Goal: Use online tool/utility: Utilize a website feature to perform a specific function

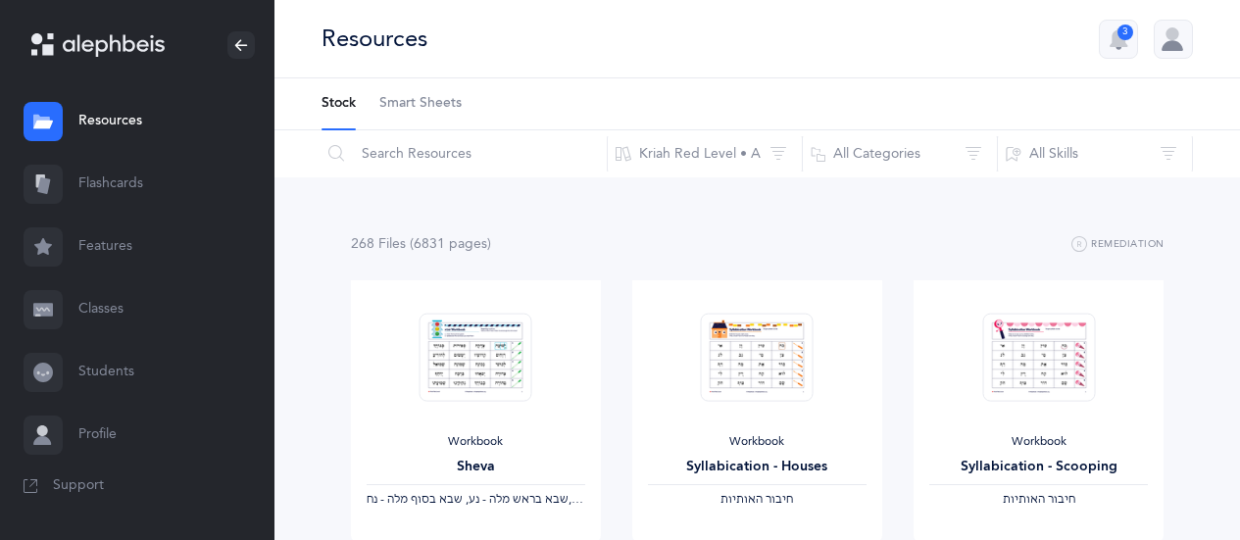
click at [117, 182] on link "Flashcards" at bounding box center [137, 184] width 275 height 63
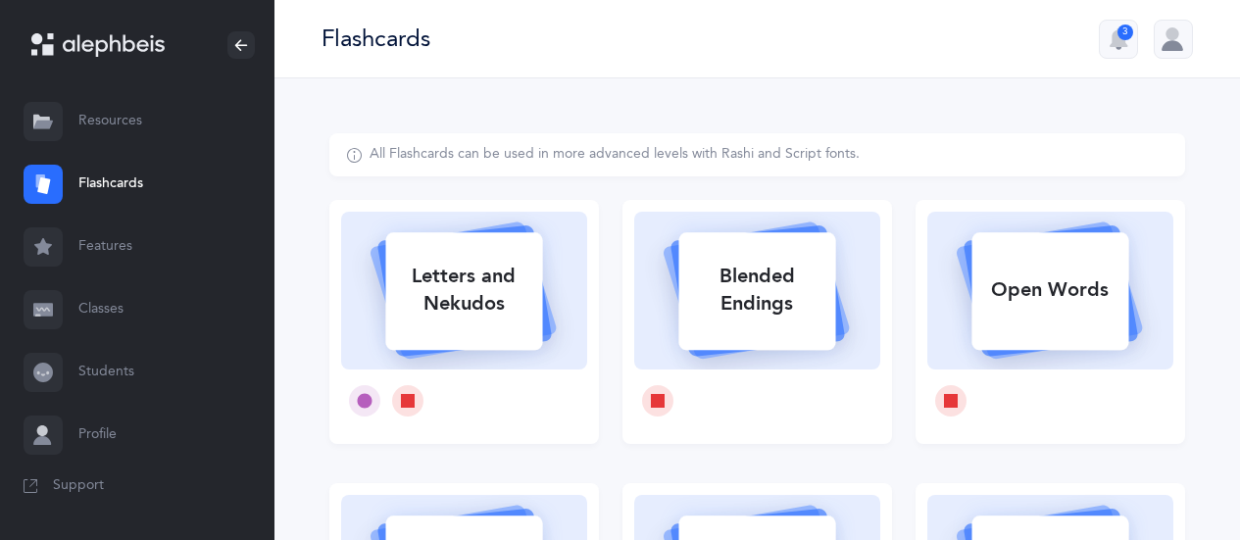
click at [572, 302] on icon at bounding box center [463, 288] width 233 height 164
select select
select select "single"
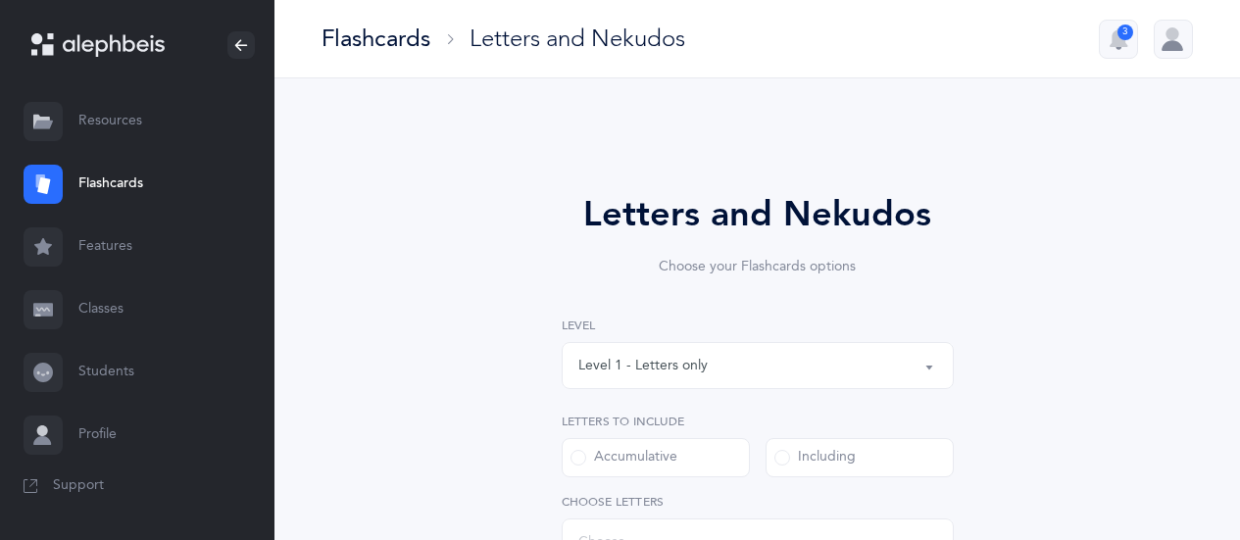
select select "27"
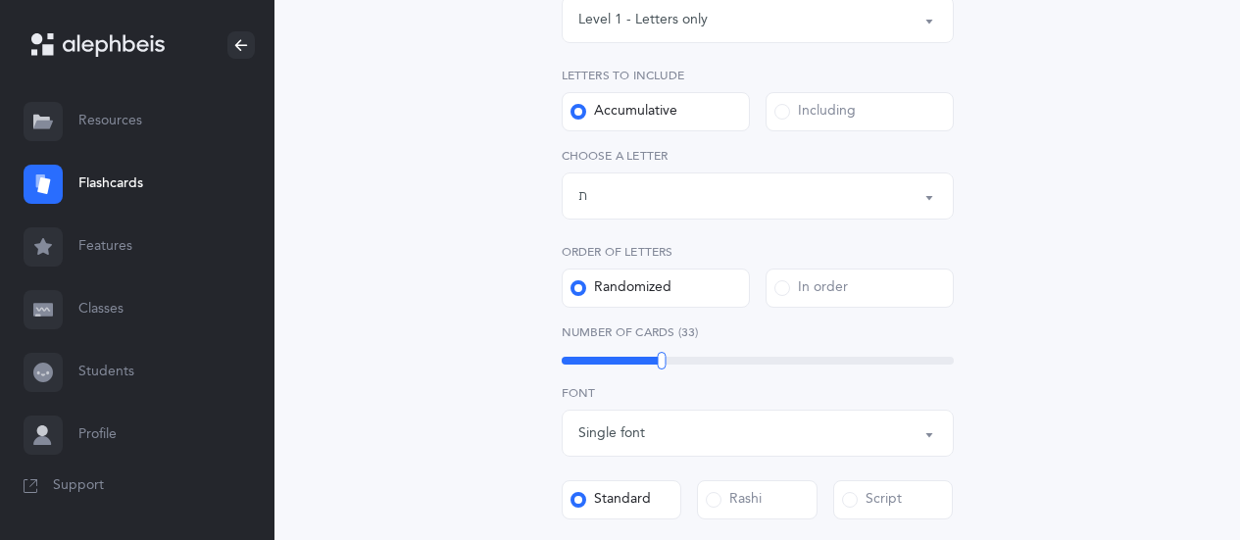
scroll to position [349, 0]
click at [817, 99] on div "Including" at bounding box center [815, 109] width 81 height 20
click at [0, 0] on input "Including" at bounding box center [0, 0] width 0 height 0
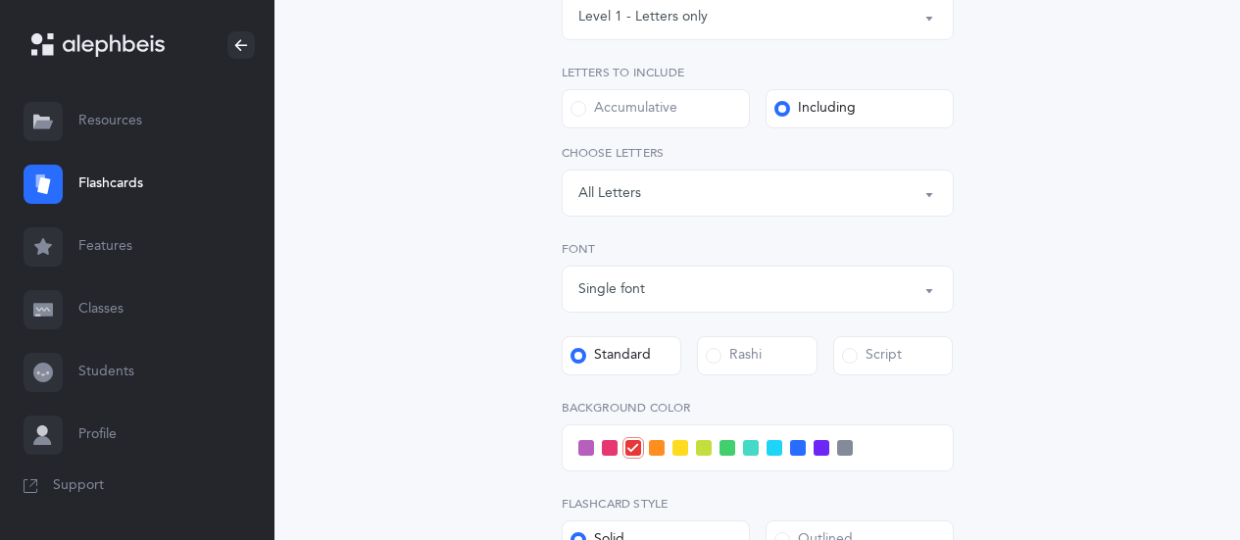
click at [912, 192] on div "Letters: All Letters" at bounding box center [758, 192] width 359 height 33
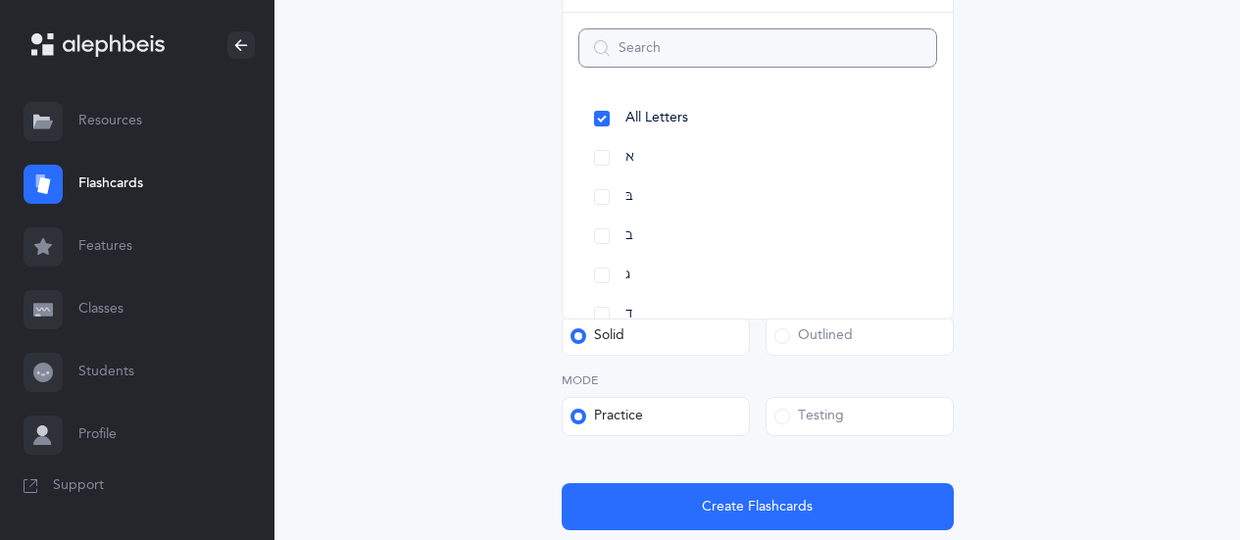
scroll to position [574, 0]
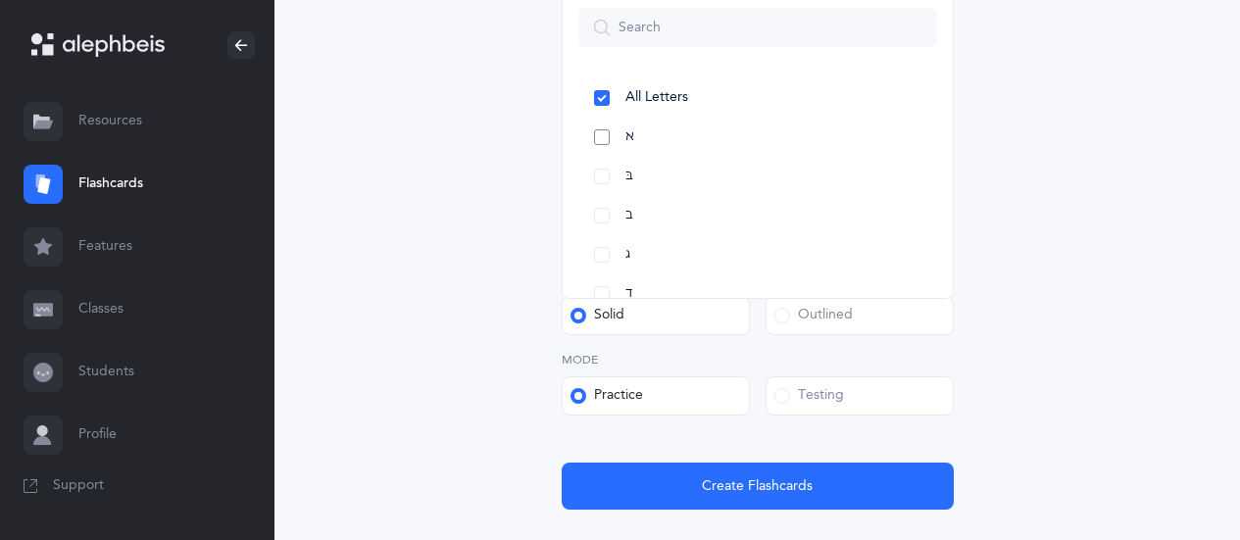
click at [636, 131] on link "א" at bounding box center [758, 137] width 359 height 39
select select "1"
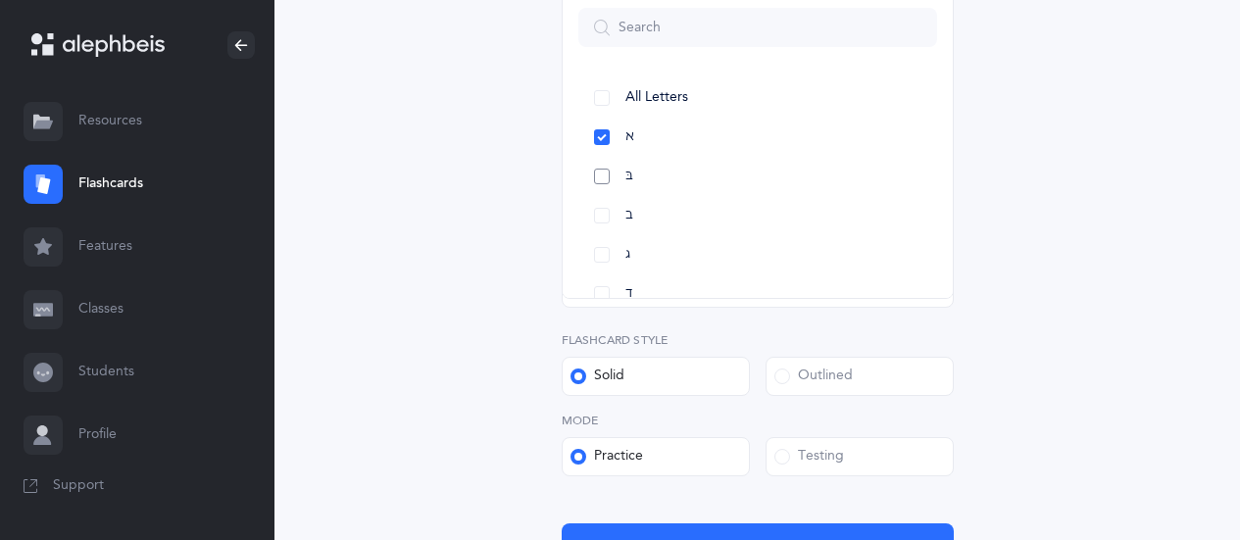
click at [636, 177] on link "בּ" at bounding box center [758, 176] width 359 height 39
click at [648, 214] on link "ב" at bounding box center [758, 215] width 359 height 39
click at [626, 95] on span "ג" at bounding box center [628, 90] width 5 height 18
click at [622, 126] on link "ד" at bounding box center [758, 129] width 359 height 39
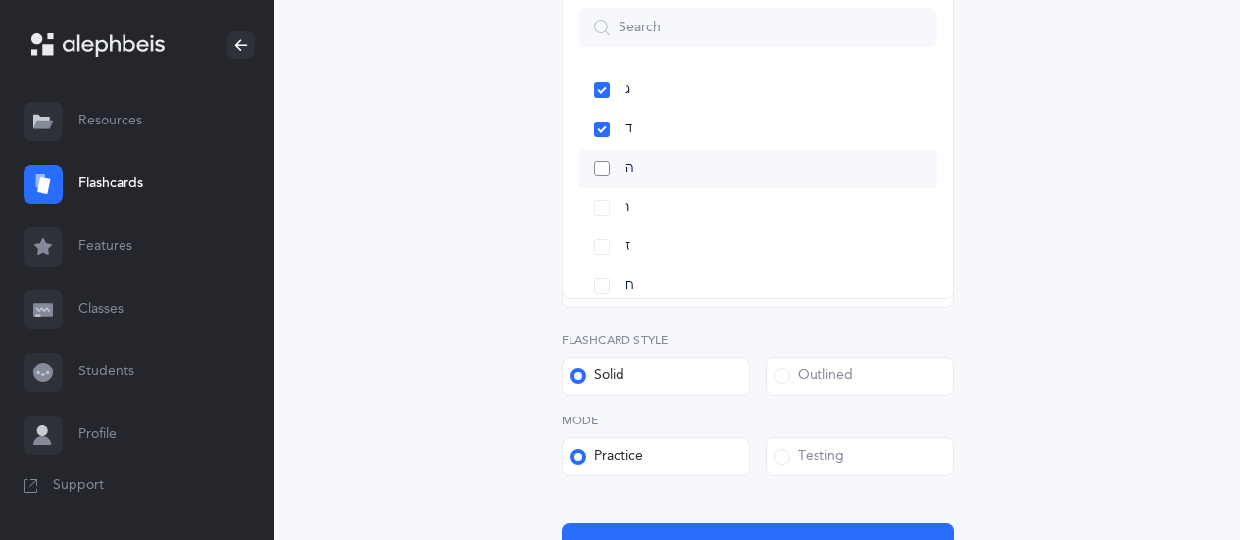
click at [628, 168] on span "ה" at bounding box center [630, 169] width 9 height 18
click at [629, 212] on span "ו" at bounding box center [628, 208] width 4 height 18
click at [630, 245] on span "ז" at bounding box center [628, 247] width 5 height 18
click at [632, 176] on span "ח" at bounding box center [630, 174] width 9 height 18
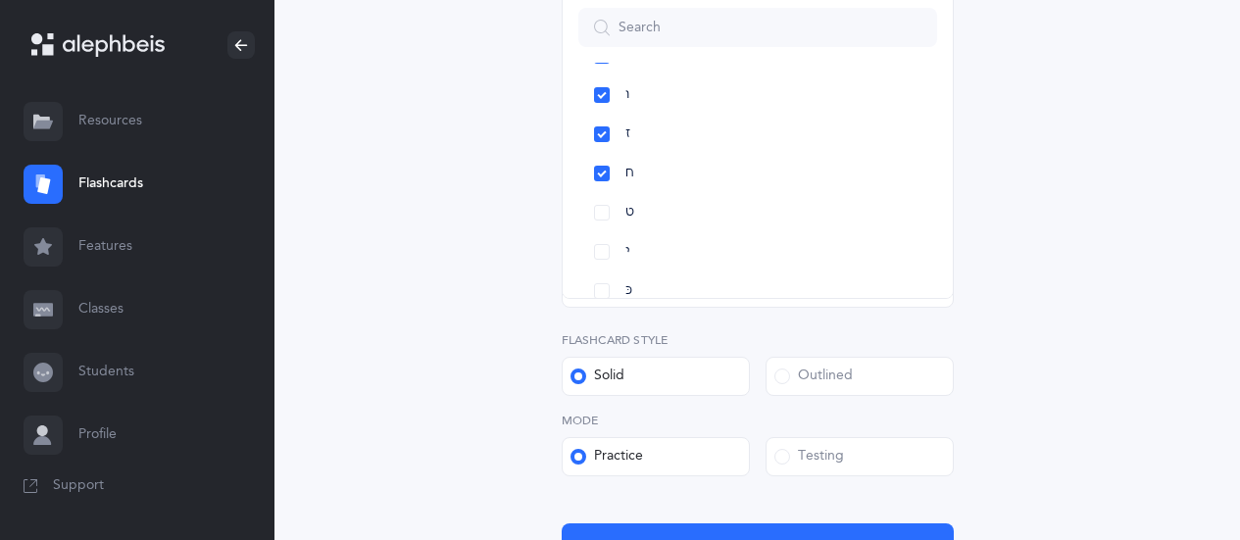
click at [1070, 243] on div "Letters and Nekudos Choose your Flashcards options Level 1 - Letters only Level…" at bounding box center [757, 104] width 856 height 1089
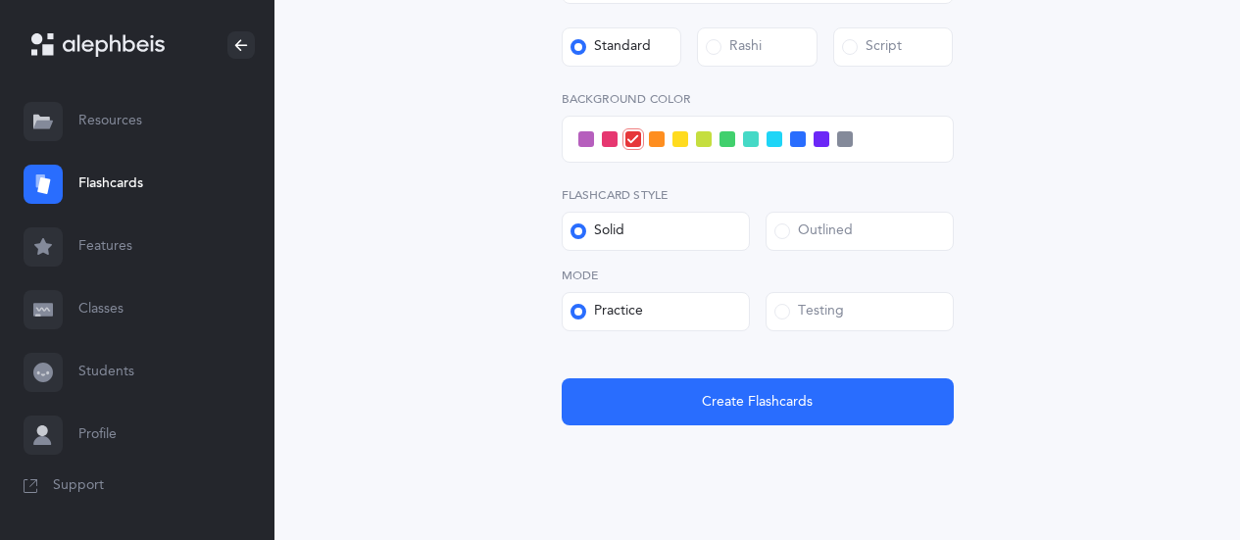
scroll to position [761, 0]
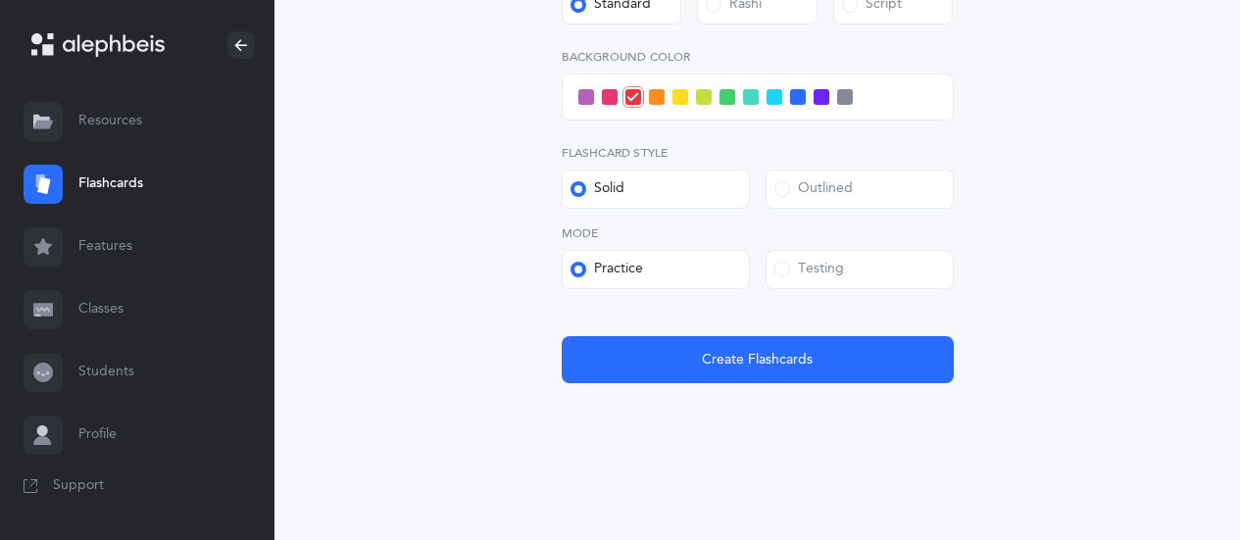
click at [909, 266] on label "Testing" at bounding box center [860, 269] width 188 height 39
click at [0, 0] on input "Testing" at bounding box center [0, 0] width 0 height 0
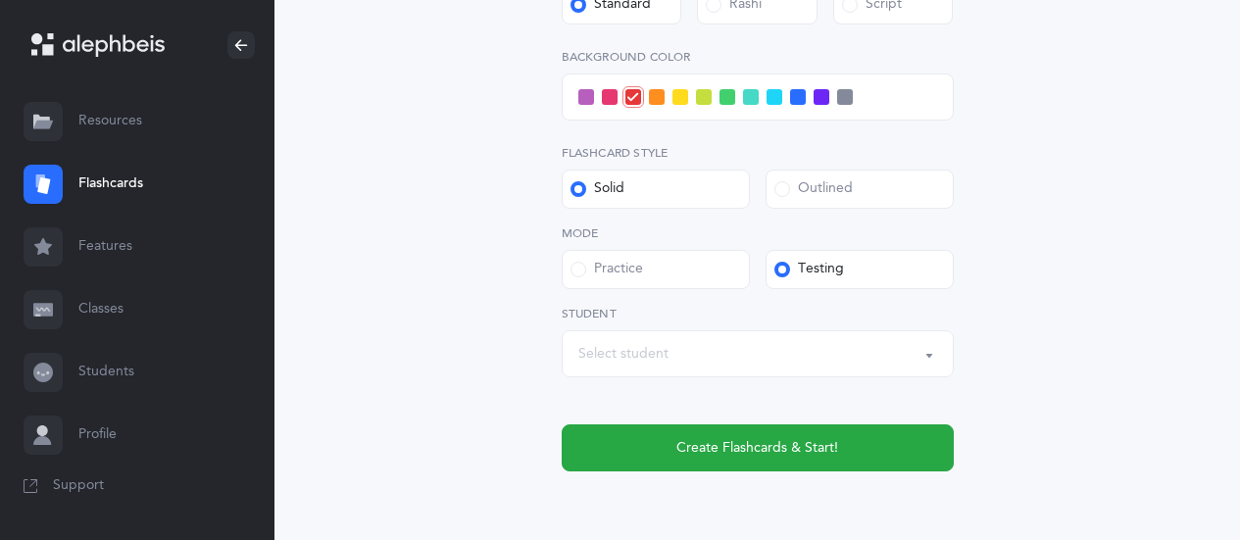
click at [754, 355] on div "Select student" at bounding box center [758, 353] width 359 height 33
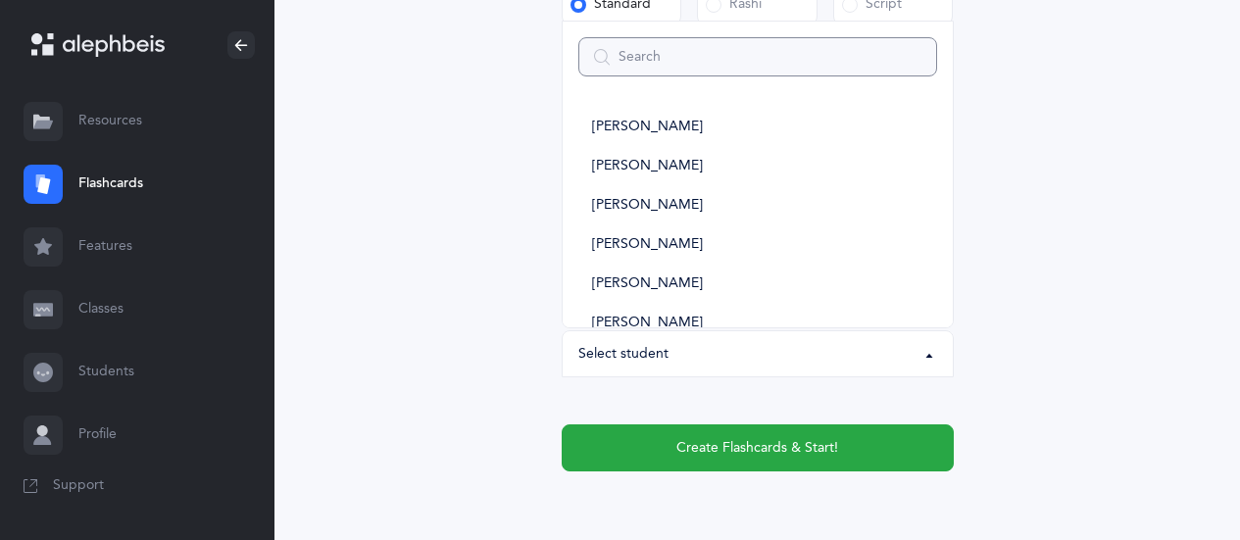
type input "k"
select select
type input "kb"
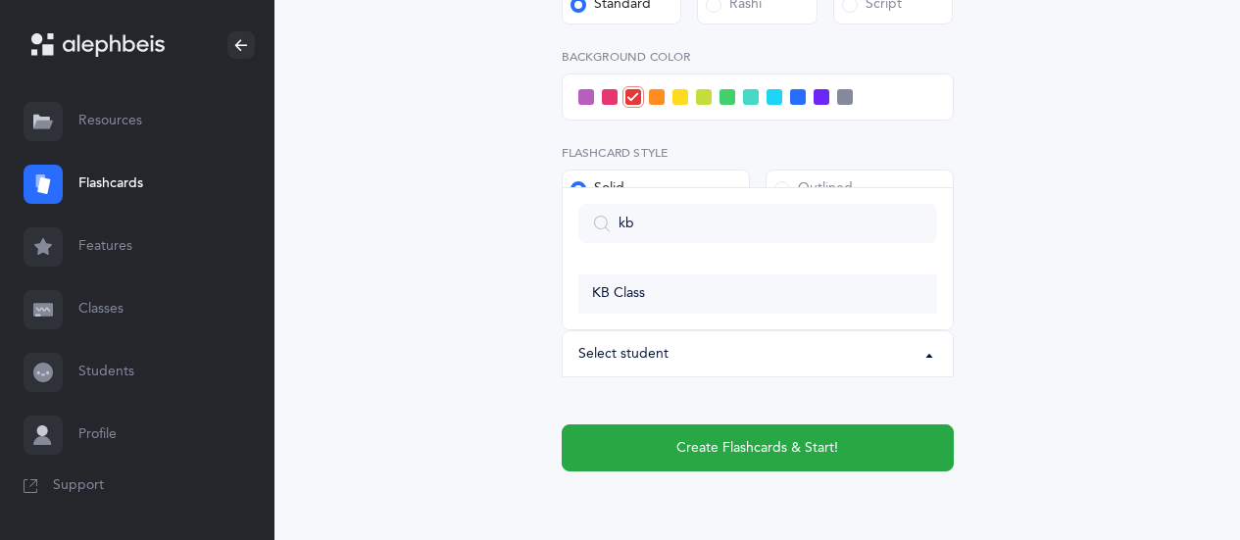
click at [652, 297] on link "KB Class" at bounding box center [758, 294] width 359 height 39
select select "14639"
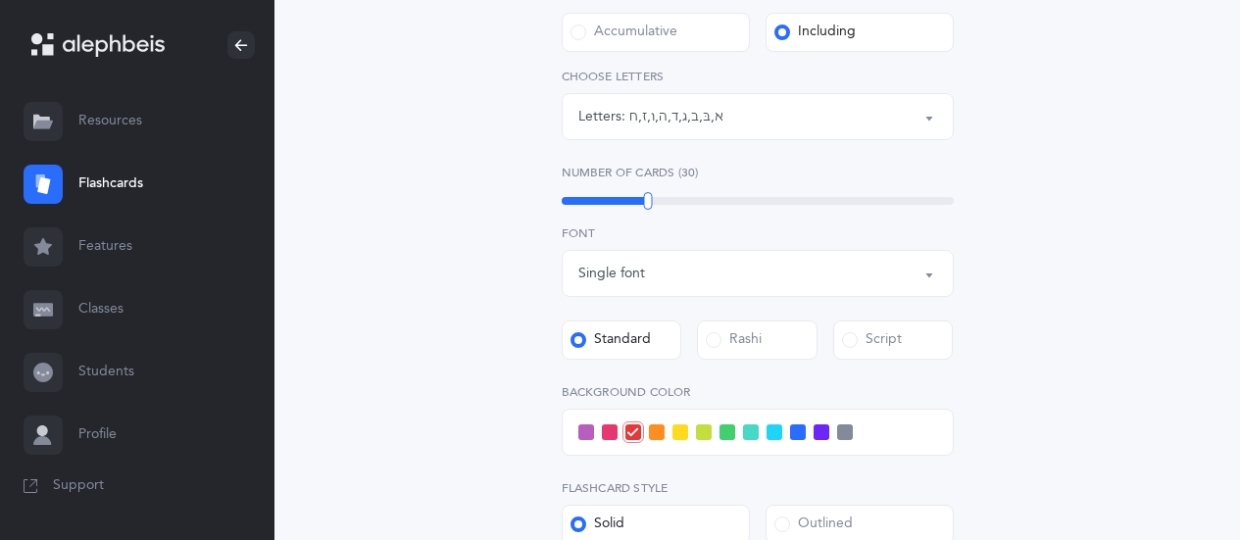
scroll to position [426, 0]
click at [816, 434] on span at bounding box center [822, 433] width 16 height 16
click at [0, 0] on input "checkbox" at bounding box center [0, 0] width 0 height 0
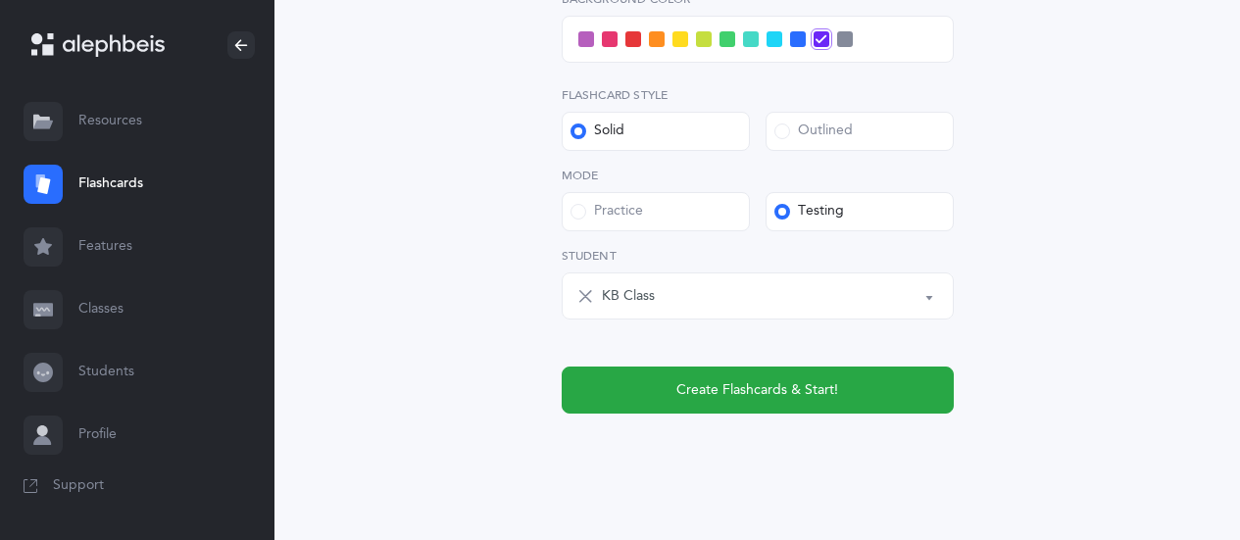
scroll to position [817, 0]
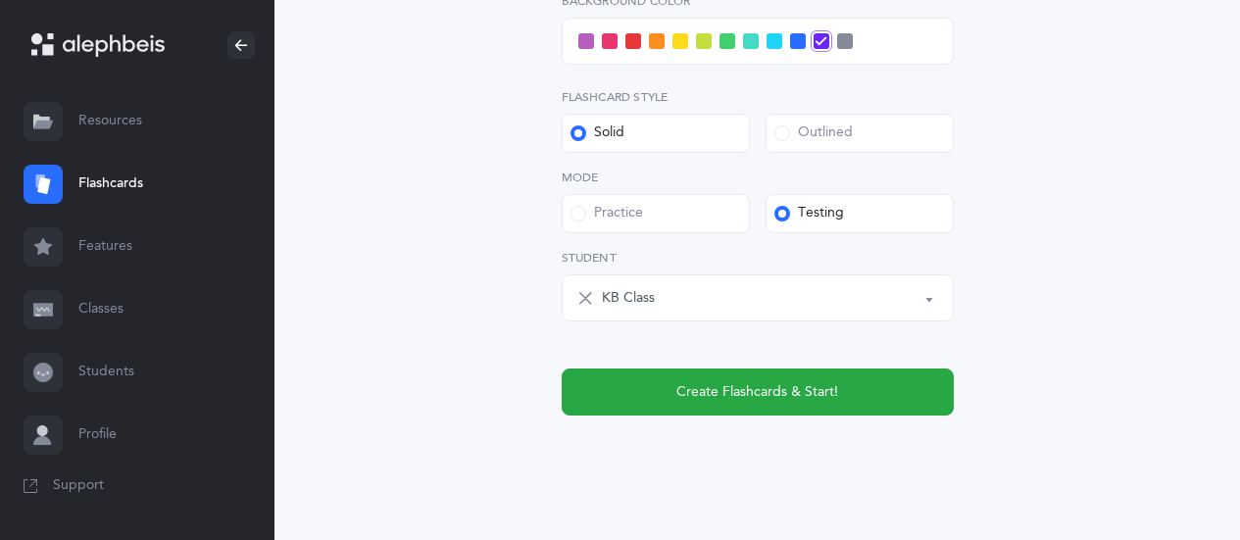
click at [903, 400] on button "Create Flashcards & Start!" at bounding box center [758, 392] width 392 height 47
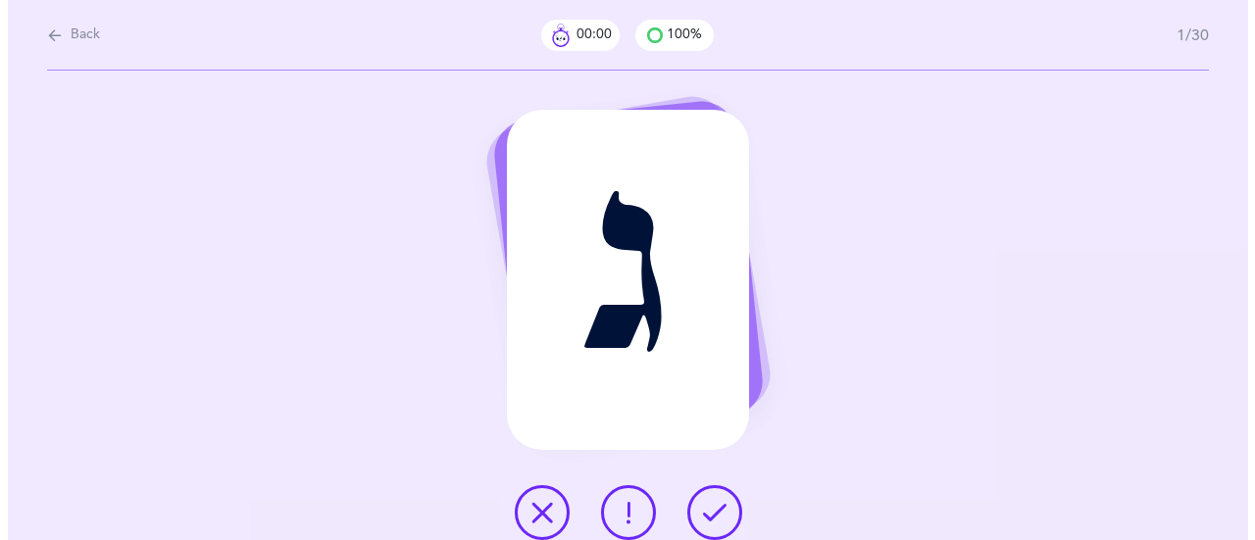
scroll to position [0, 0]
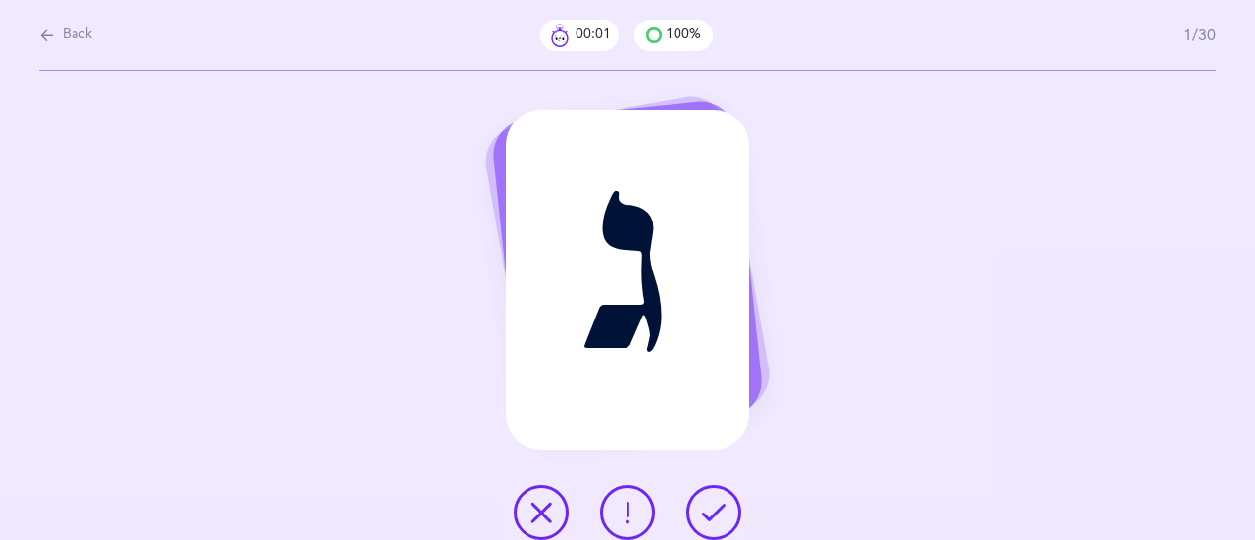
click at [725, 514] on icon at bounding box center [714, 513] width 24 height 24
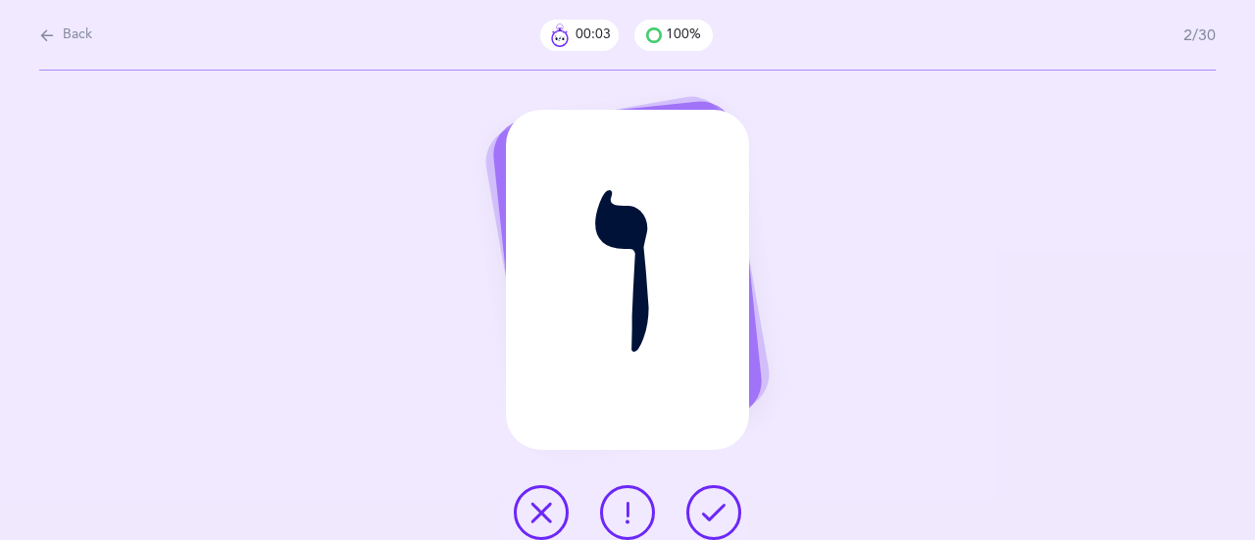
click at [737, 505] on button at bounding box center [713, 512] width 55 height 55
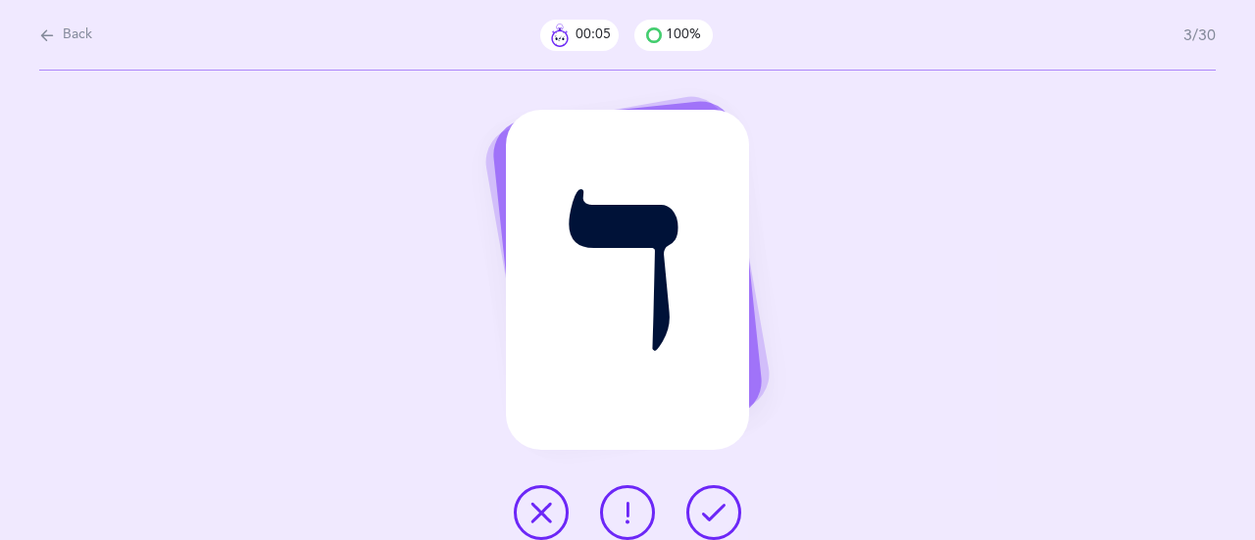
click at [740, 509] on button at bounding box center [713, 512] width 55 height 55
click at [737, 501] on button at bounding box center [713, 512] width 55 height 55
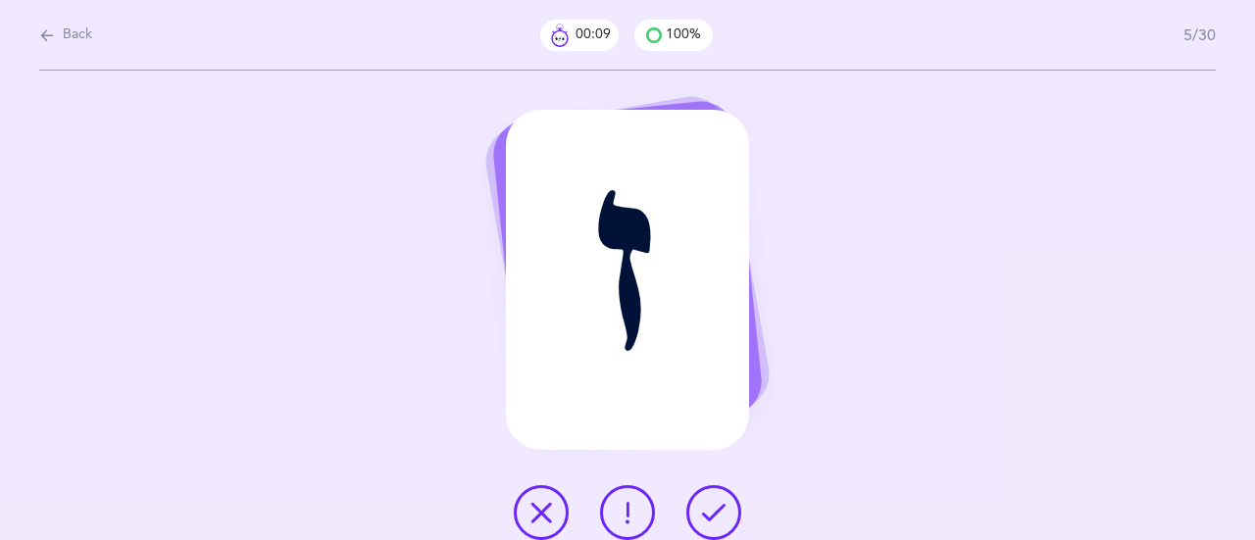
click at [726, 506] on button at bounding box center [713, 512] width 55 height 55
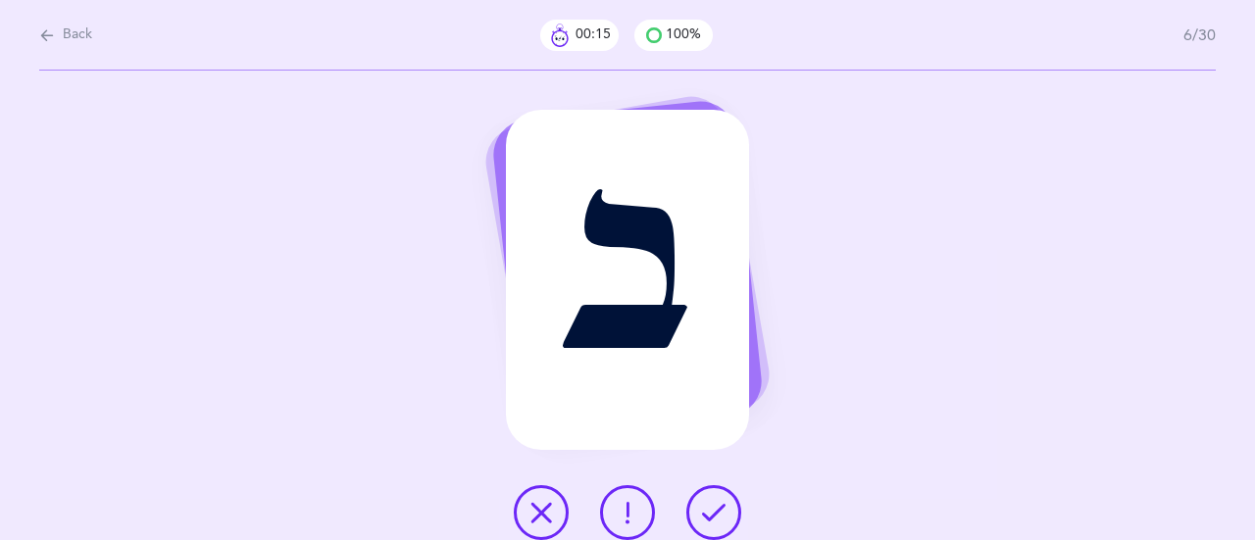
click at [725, 509] on icon at bounding box center [714, 513] width 24 height 24
click at [728, 503] on button at bounding box center [713, 512] width 55 height 55
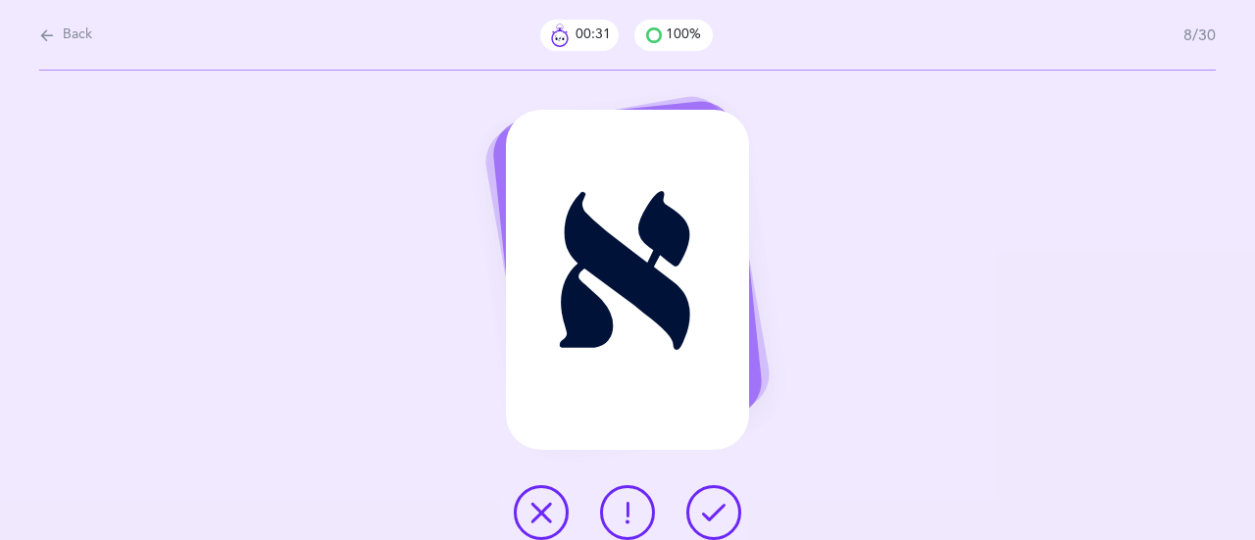
click at [726, 515] on button at bounding box center [713, 512] width 55 height 55
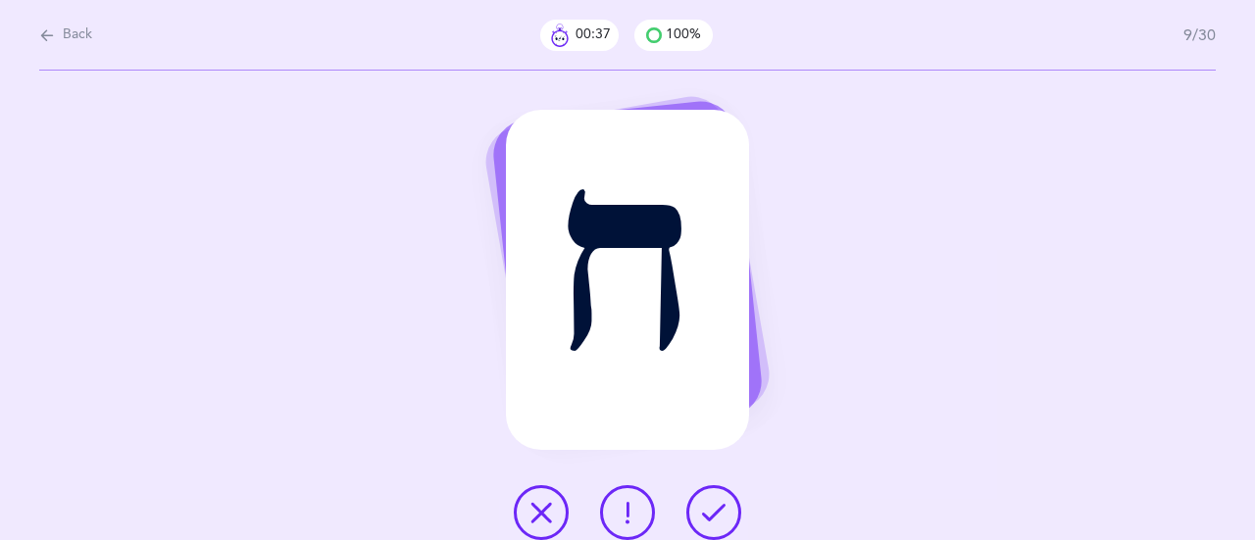
click at [725, 510] on icon at bounding box center [714, 513] width 24 height 24
click at [727, 507] on button at bounding box center [713, 512] width 55 height 55
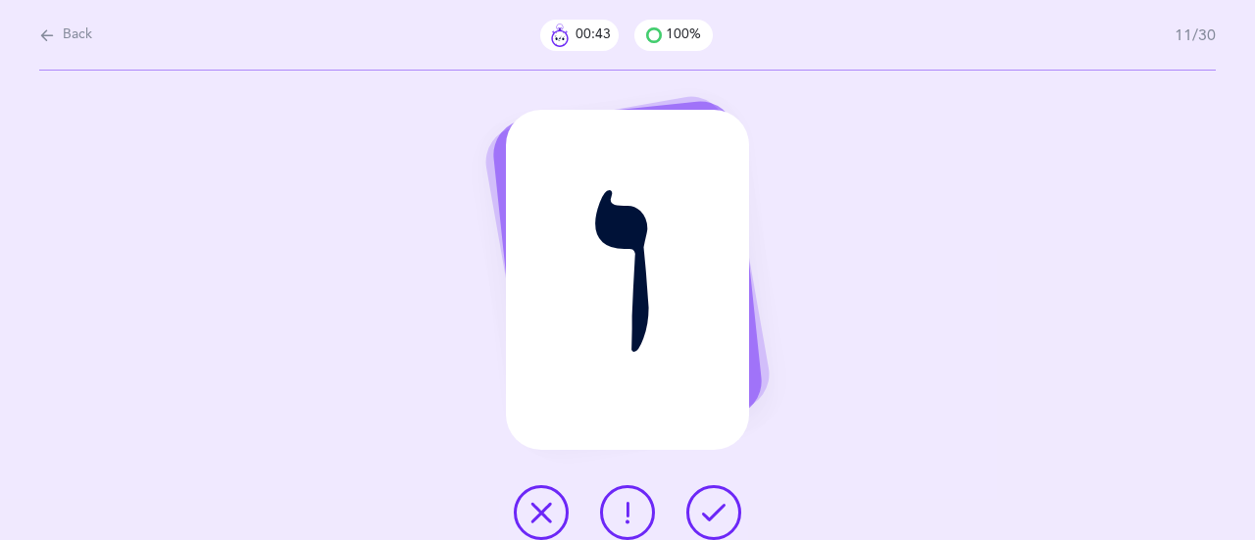
click at [728, 510] on button at bounding box center [713, 512] width 55 height 55
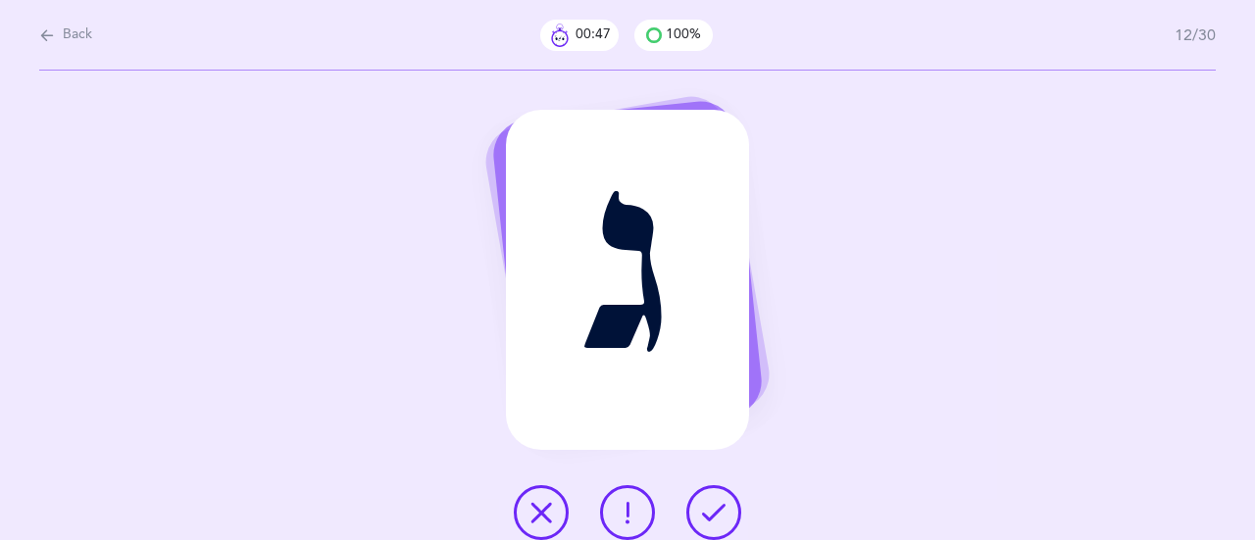
click at [736, 505] on button at bounding box center [713, 512] width 55 height 55
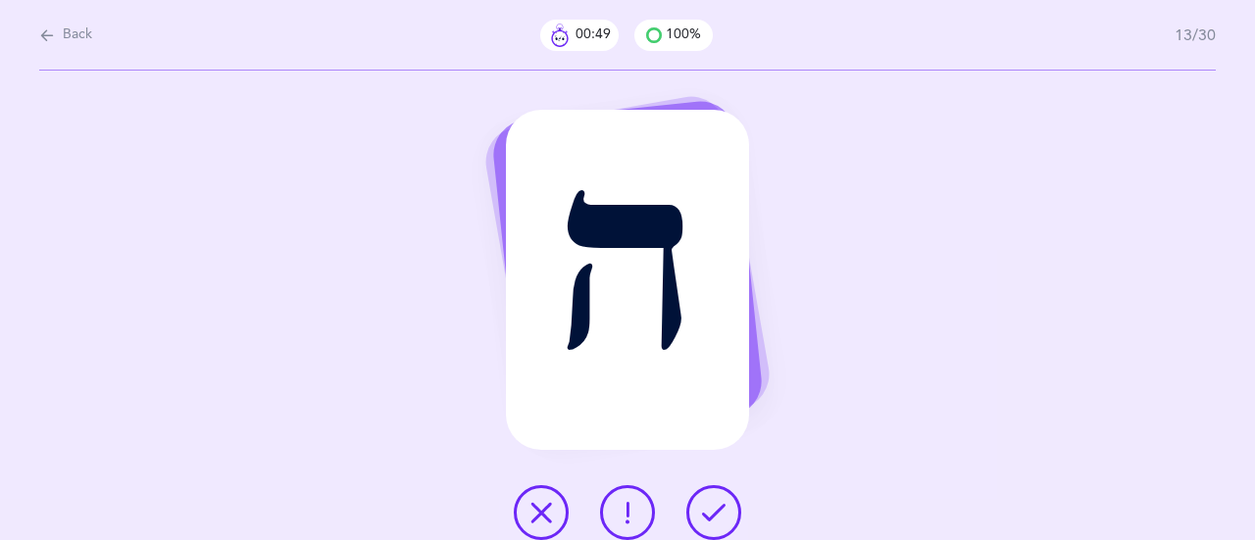
click at [722, 511] on icon at bounding box center [714, 513] width 24 height 24
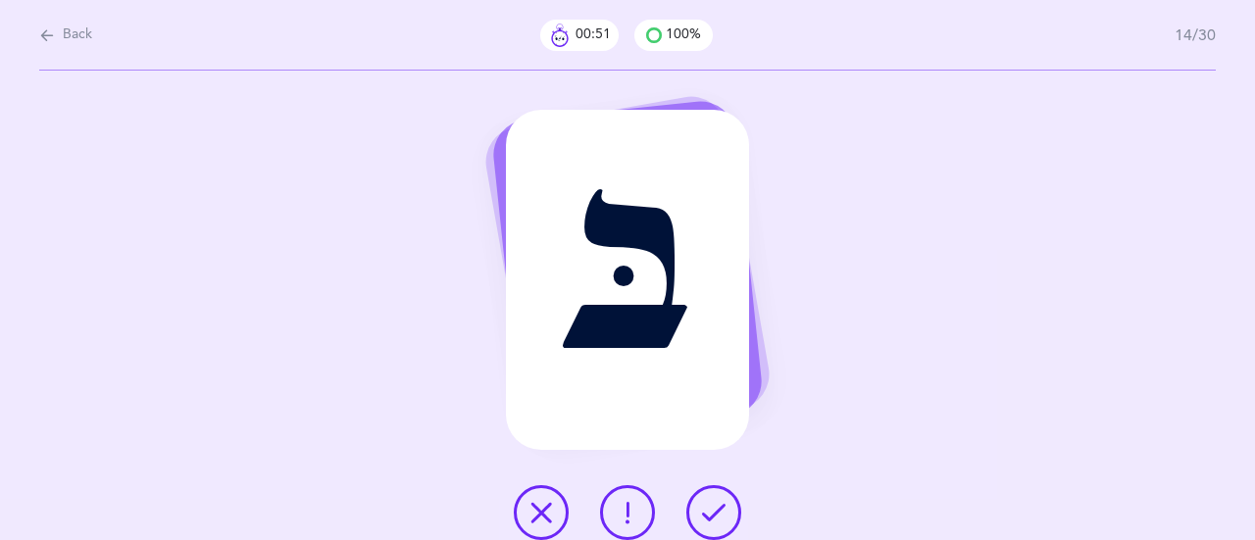
click at [724, 501] on icon at bounding box center [714, 513] width 24 height 24
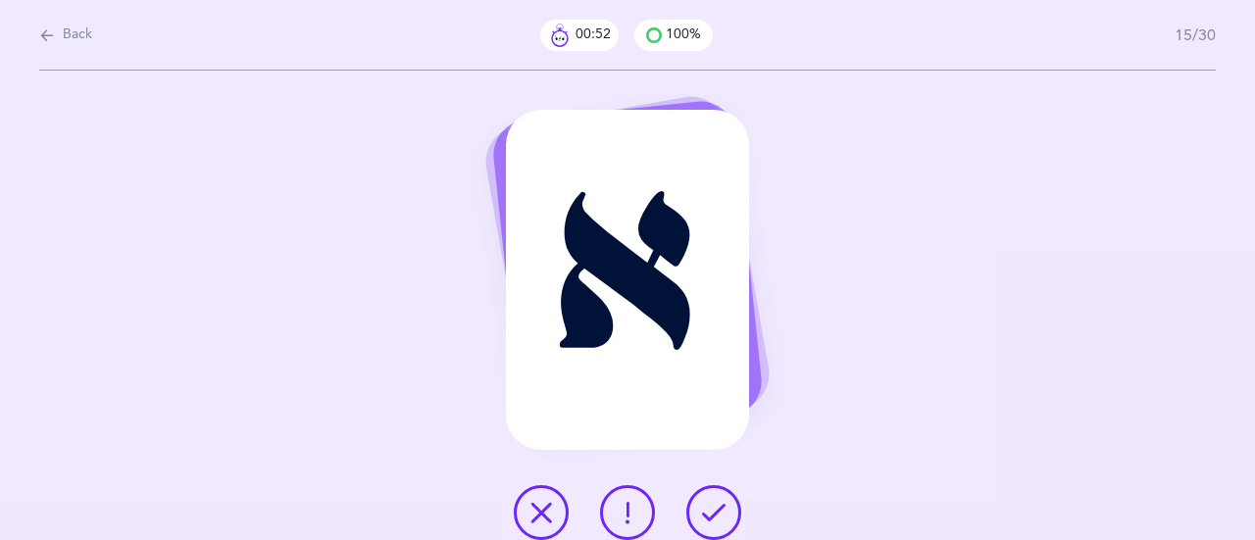
click at [737, 513] on button at bounding box center [713, 512] width 55 height 55
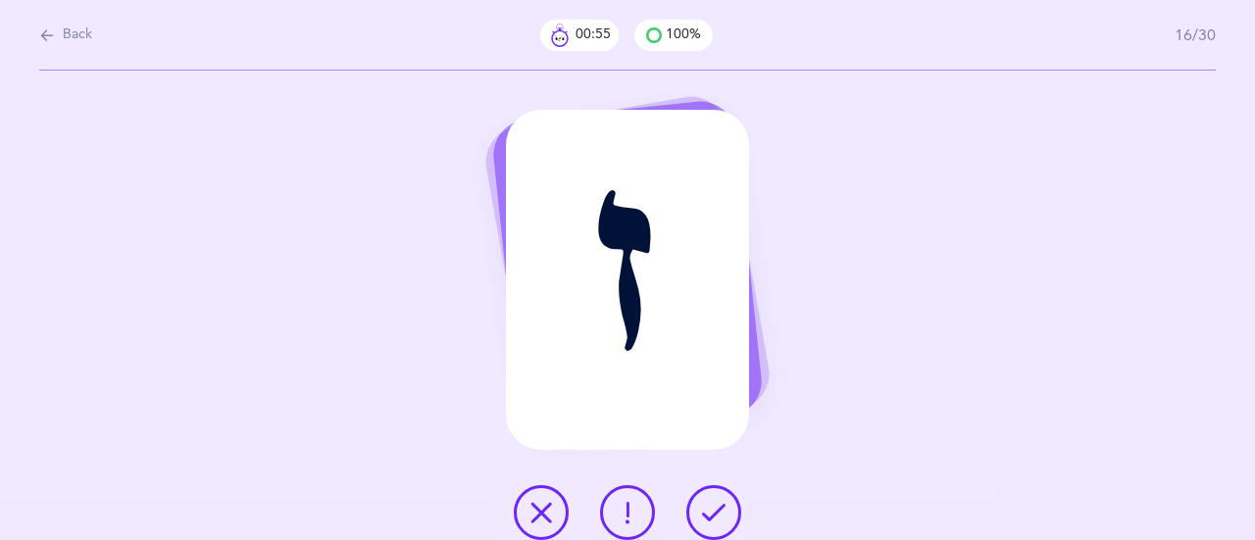
click at [729, 510] on button at bounding box center [713, 512] width 55 height 55
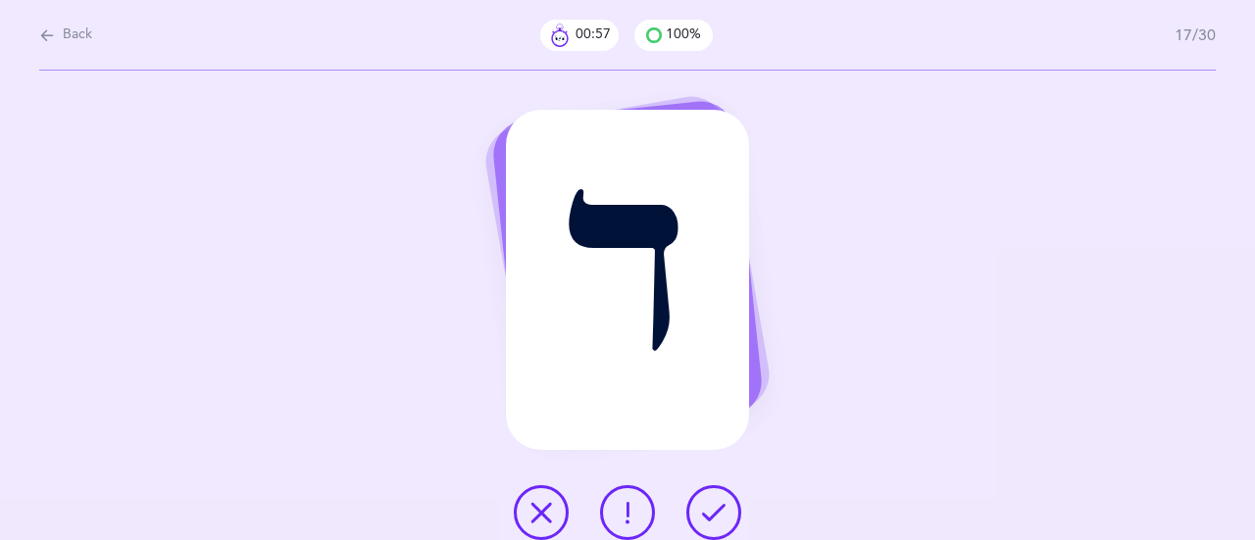
click at [720, 512] on icon at bounding box center [714, 513] width 24 height 24
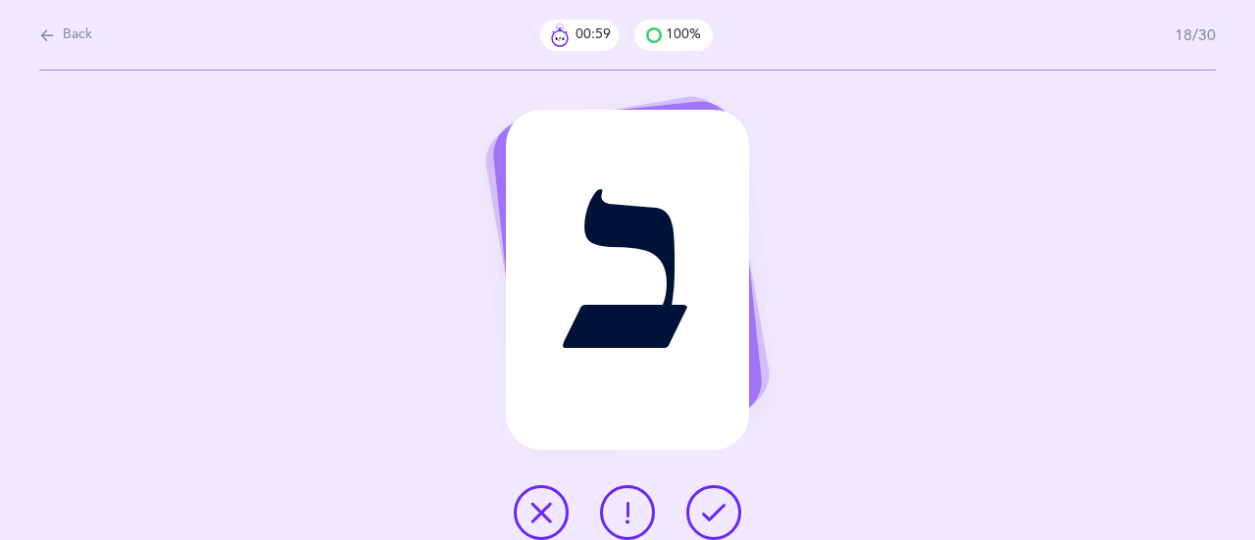
click at [731, 509] on button at bounding box center [713, 512] width 55 height 55
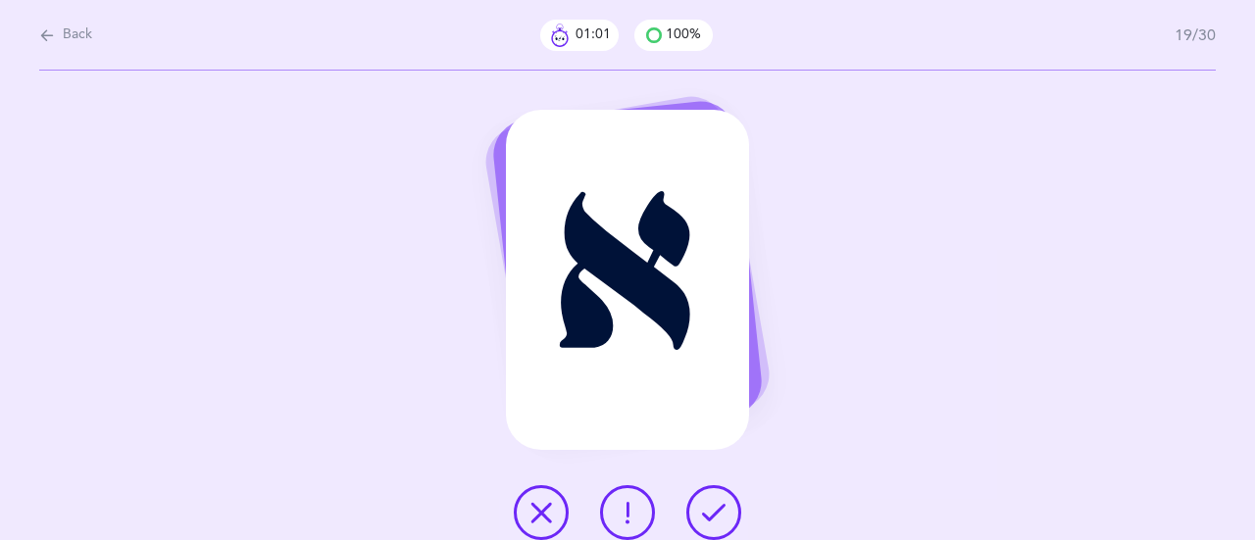
click at [722, 516] on icon at bounding box center [714, 513] width 24 height 24
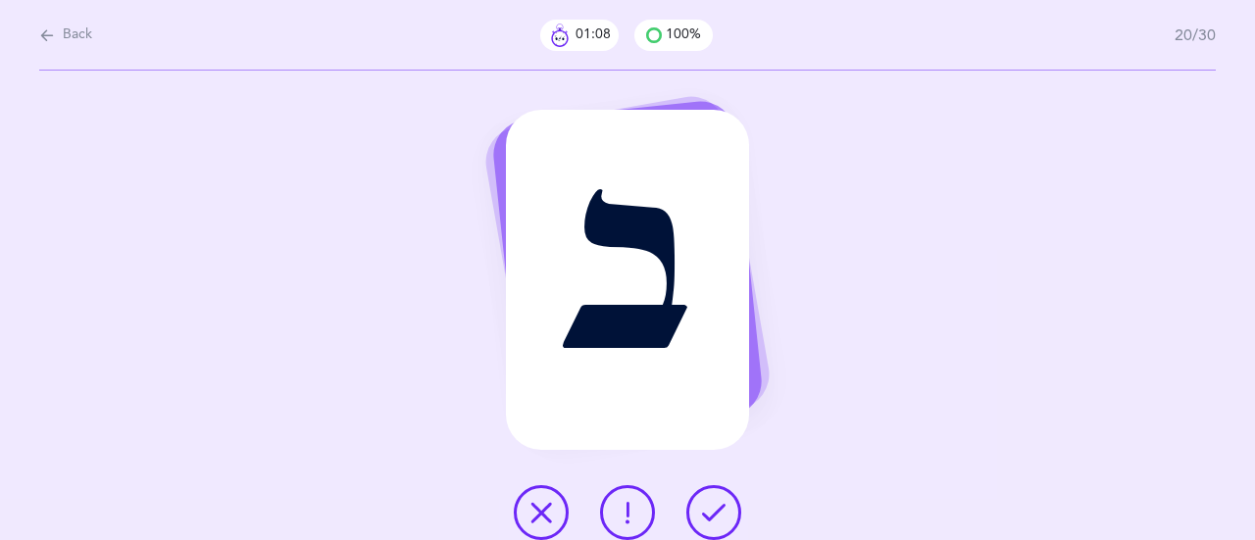
click at [713, 520] on icon at bounding box center [714, 513] width 24 height 24
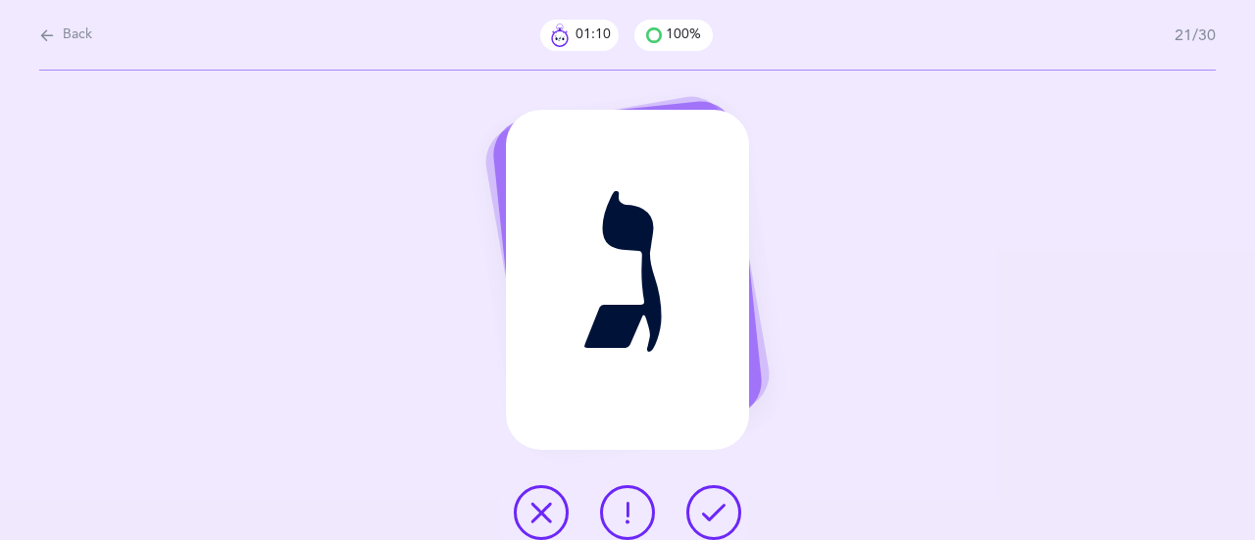
click at [723, 511] on icon at bounding box center [714, 513] width 24 height 24
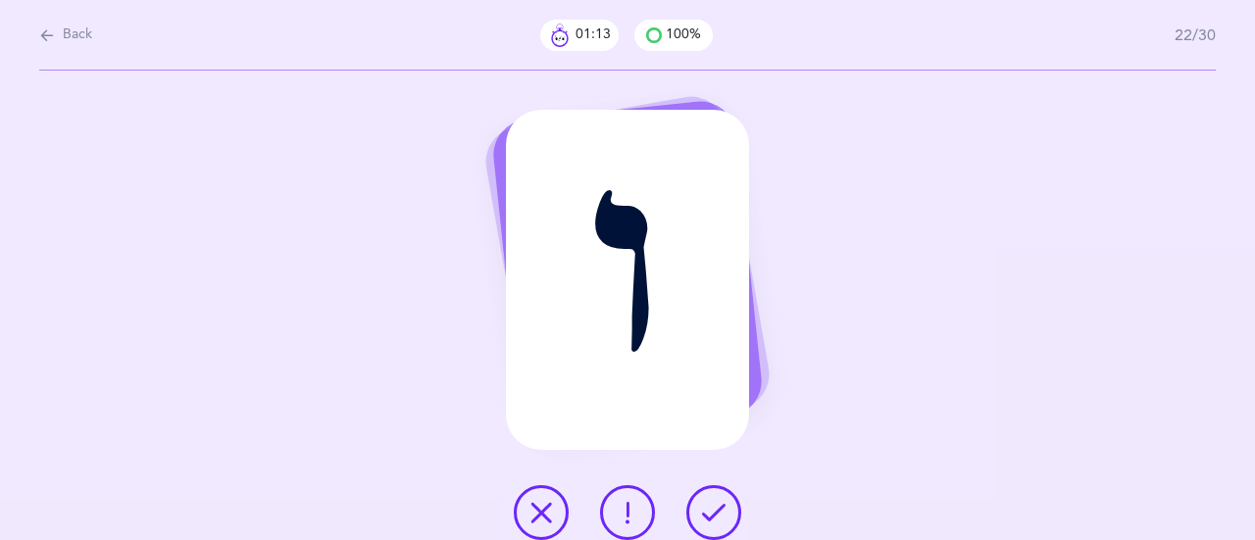
click at [726, 504] on button at bounding box center [713, 512] width 55 height 55
click at [725, 515] on icon at bounding box center [714, 513] width 24 height 24
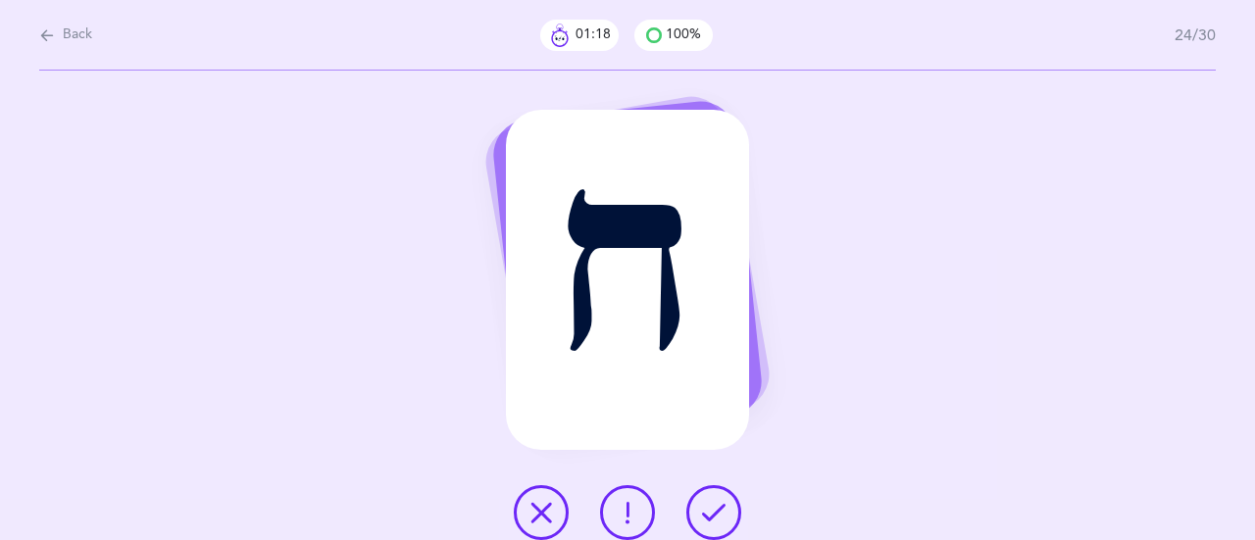
click at [722, 513] on icon at bounding box center [714, 513] width 24 height 24
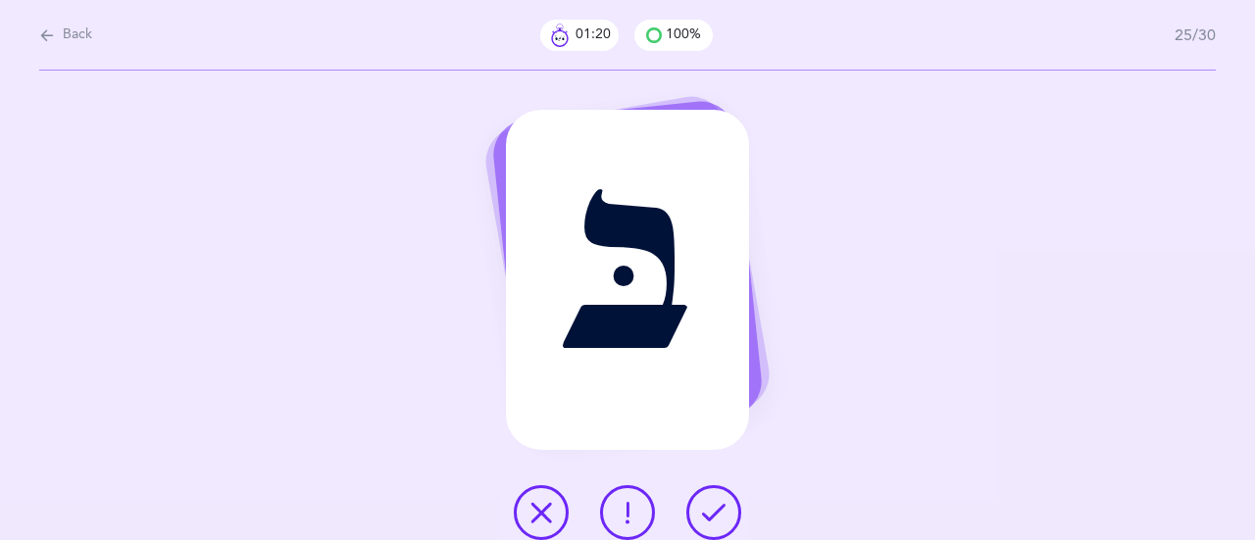
click at [714, 520] on icon at bounding box center [714, 513] width 24 height 24
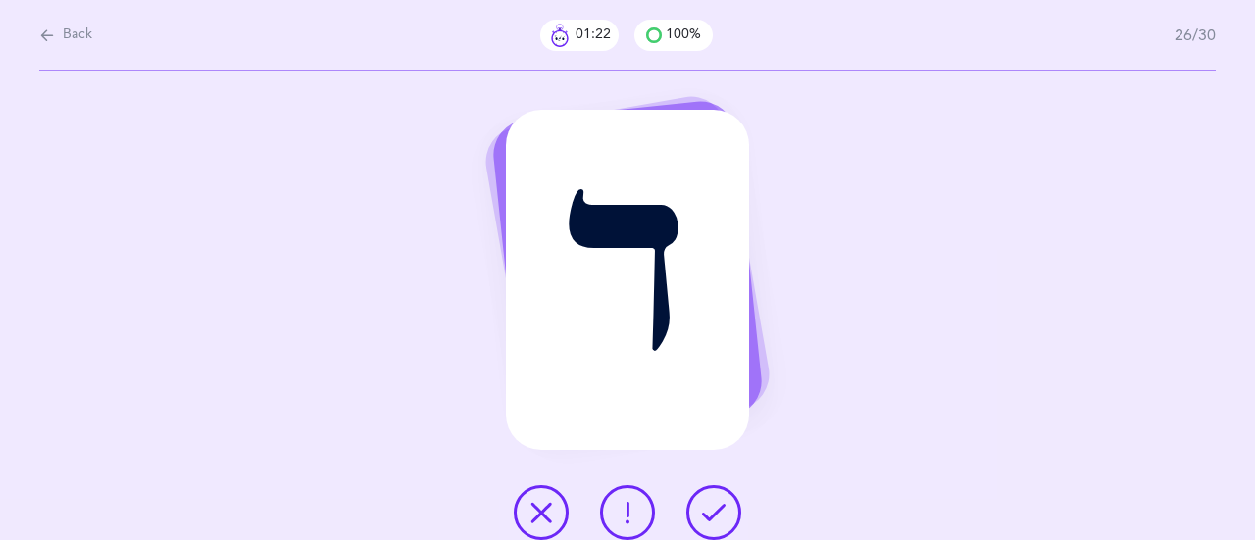
click at [725, 505] on icon at bounding box center [714, 513] width 24 height 24
click at [727, 514] on button at bounding box center [713, 512] width 55 height 55
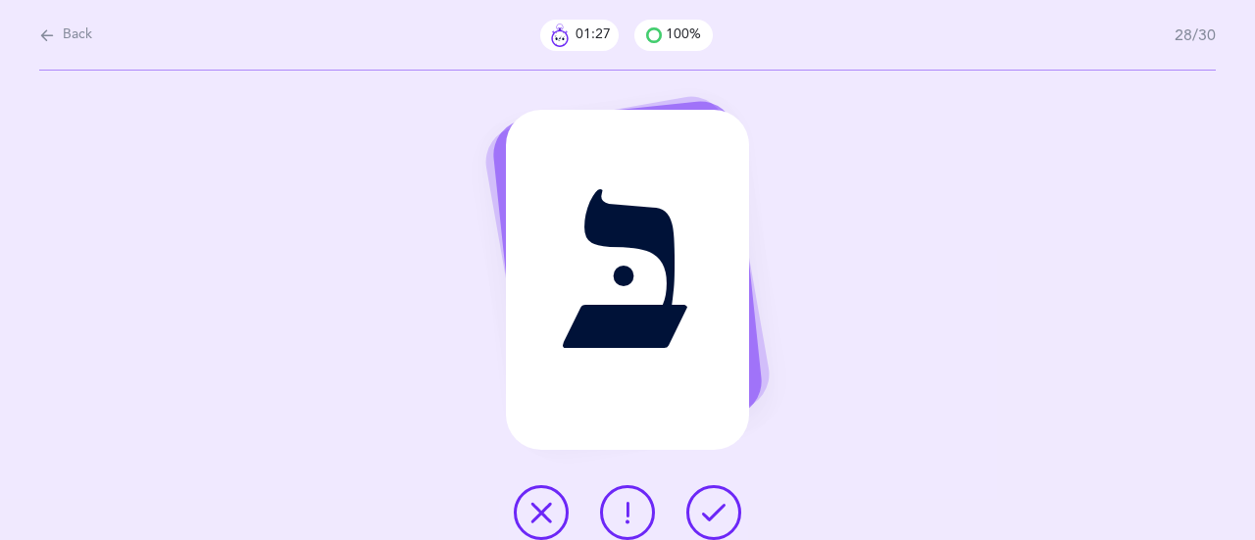
click at [718, 504] on icon at bounding box center [714, 513] width 24 height 24
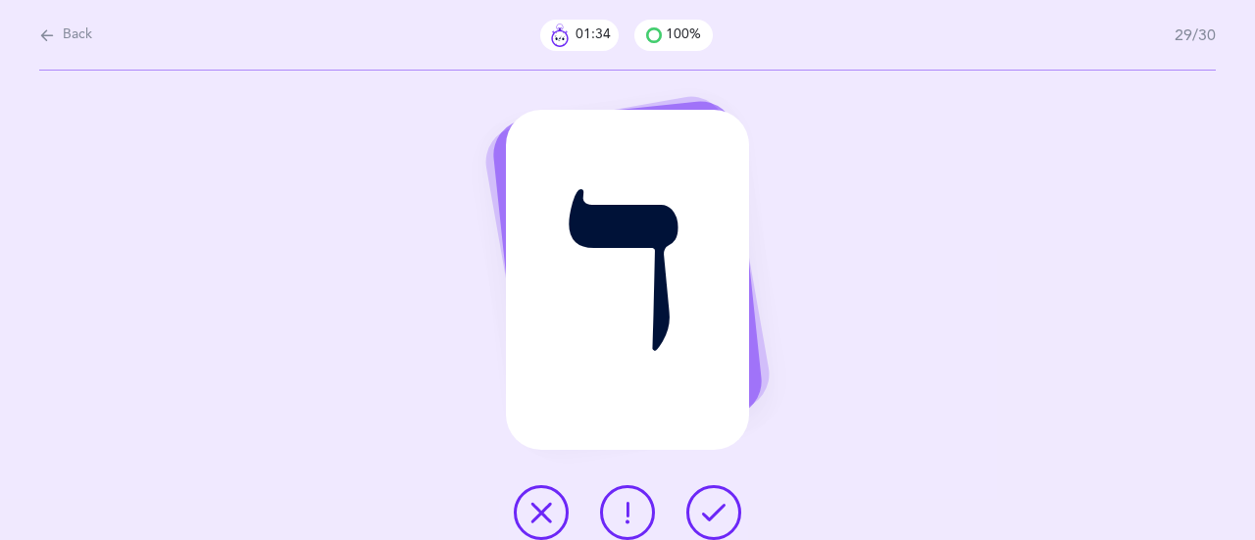
click at [722, 514] on icon at bounding box center [714, 513] width 24 height 24
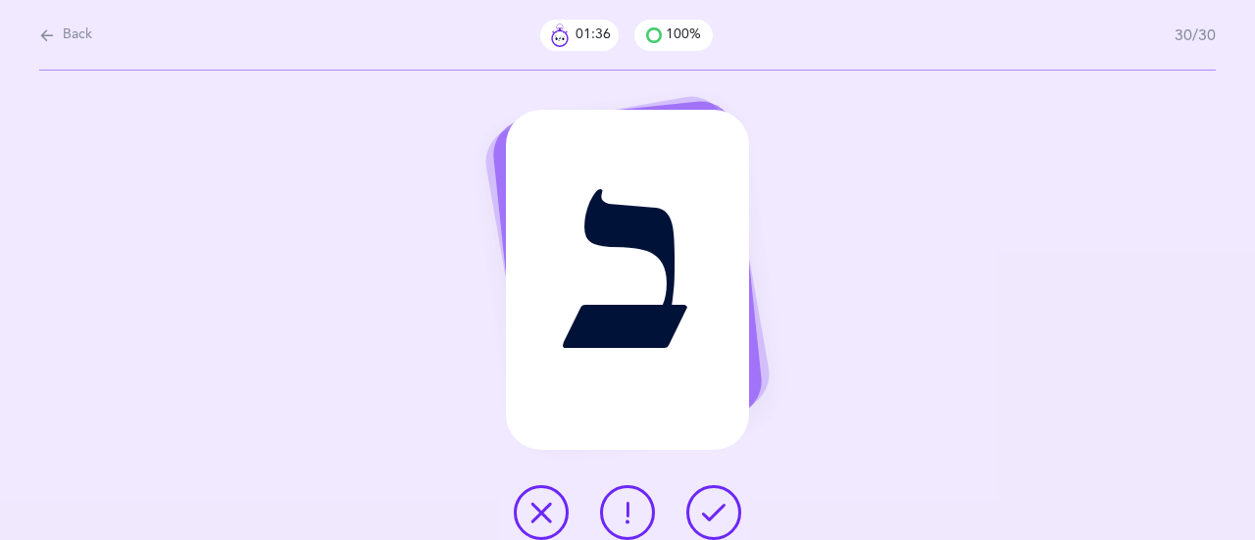
click at [717, 503] on icon at bounding box center [714, 513] width 24 height 24
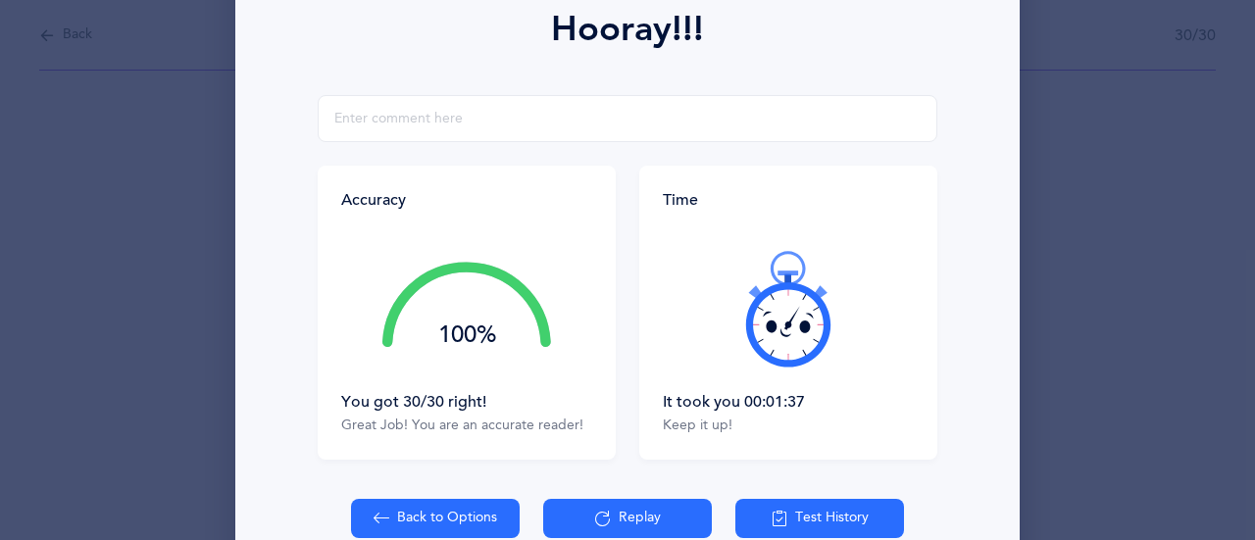
scroll to position [291, 0]
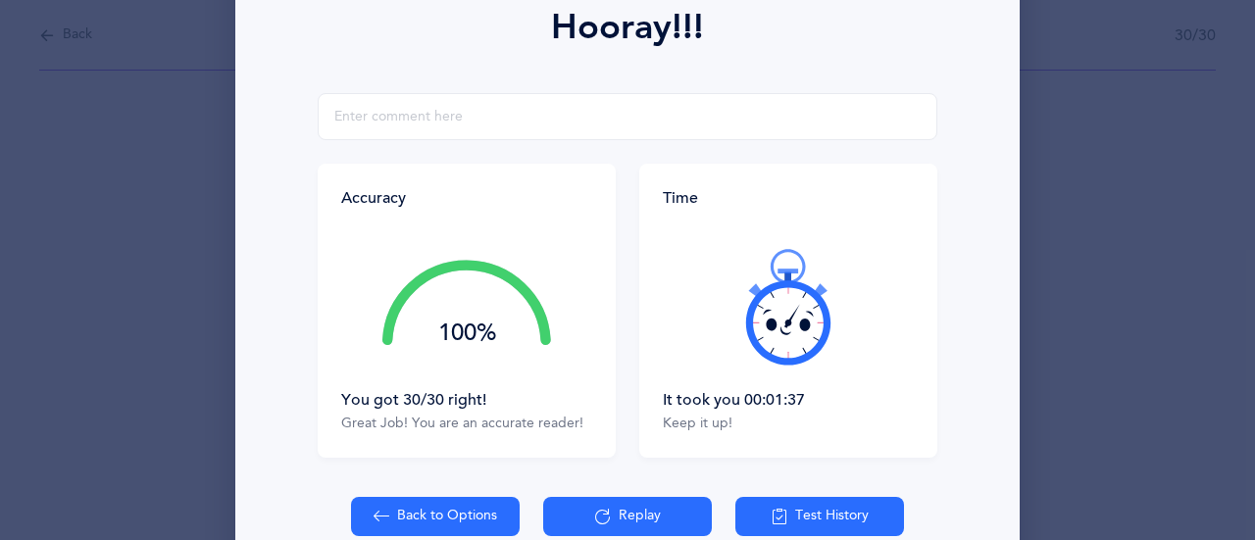
click at [779, 329] on icon at bounding box center [789, 307] width 118 height 118
click at [781, 347] on icon at bounding box center [789, 307] width 118 height 118
click at [786, 347] on icon at bounding box center [789, 307] width 118 height 118
click at [787, 357] on icon at bounding box center [787, 357] width 1 height 11
click at [780, 349] on icon at bounding box center [789, 307] width 118 height 118
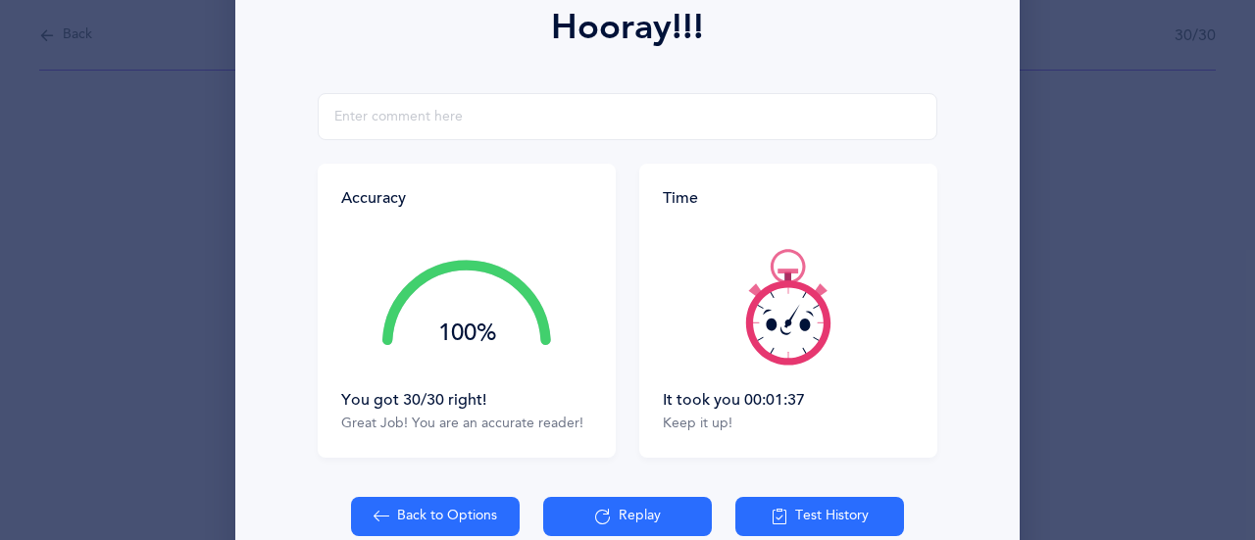
click at [791, 356] on icon at bounding box center [789, 307] width 118 height 118
click at [789, 351] on icon at bounding box center [789, 307] width 118 height 118
click at [784, 350] on icon at bounding box center [789, 307] width 118 height 118
